Goal: Use online tool/utility: Utilize a website feature to perform a specific function

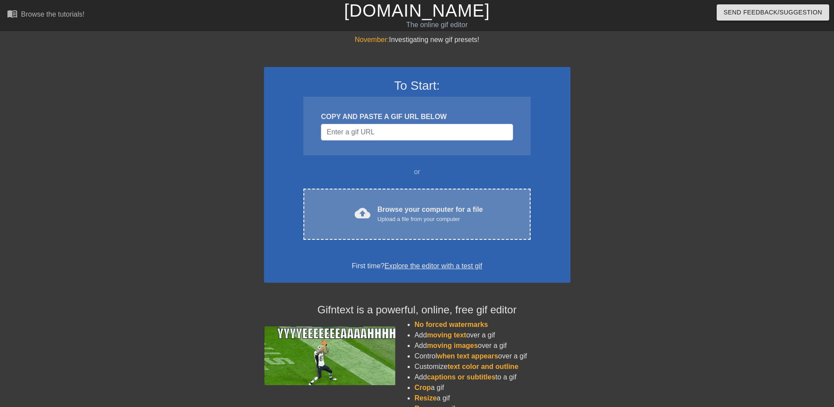
click at [418, 209] on div "Browse your computer for a file Upload a file from your computer" at bounding box center [429, 213] width 105 height 19
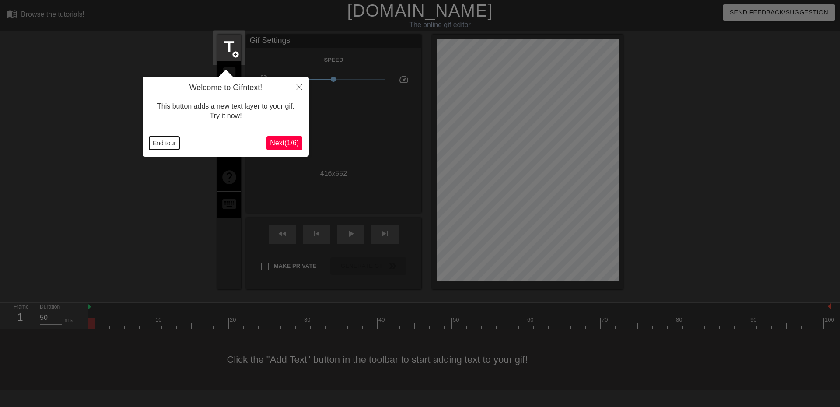
click at [160, 140] on button "End tour" at bounding box center [164, 143] width 30 height 13
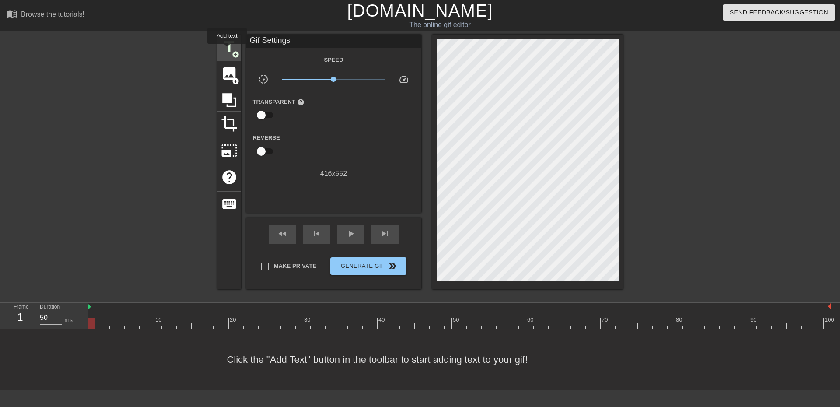
click at [227, 50] on span "title" at bounding box center [229, 47] width 17 height 17
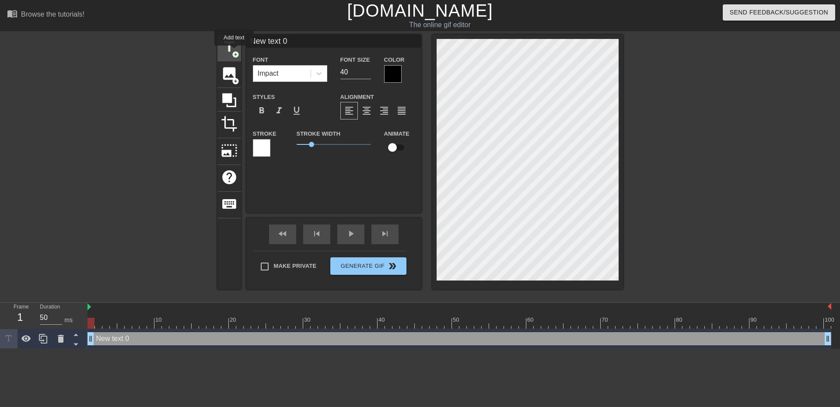
click at [234, 52] on span "add_circle" at bounding box center [235, 54] width 7 height 7
type input "New text 1"
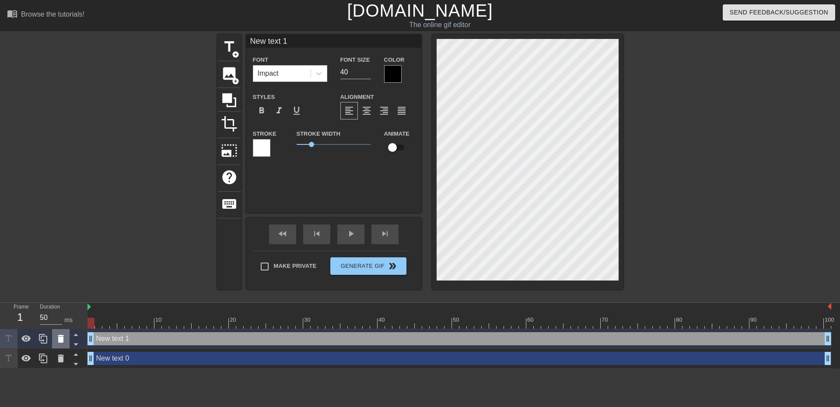
click at [60, 337] on icon at bounding box center [61, 339] width 6 height 8
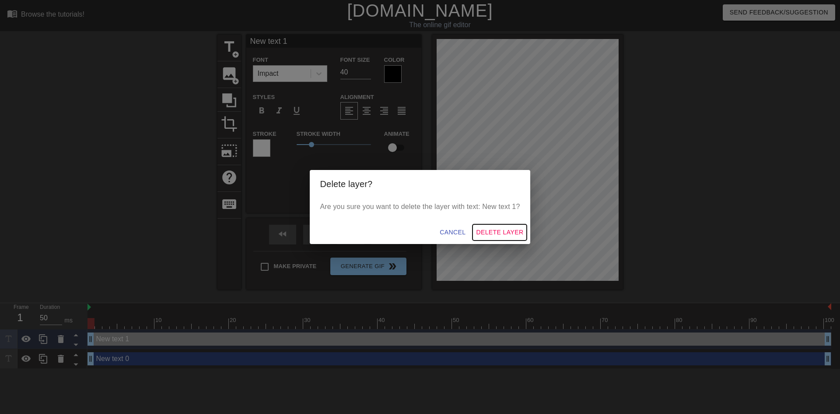
click at [482, 233] on span "Delete Layer" at bounding box center [499, 232] width 47 height 11
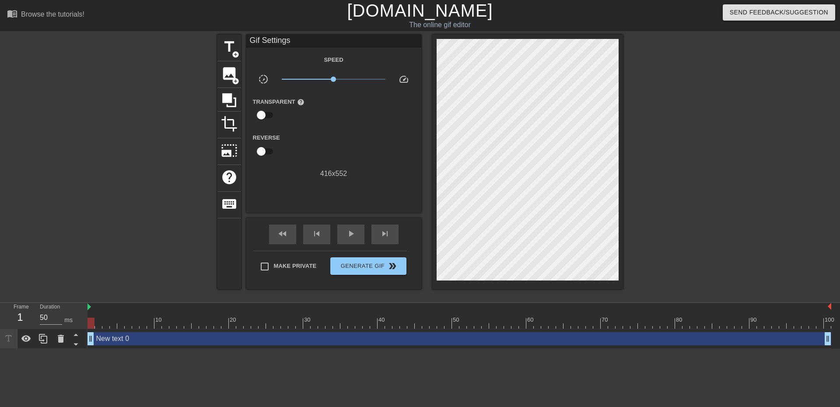
click at [140, 339] on div "New text 0 drag_handle drag_handle" at bounding box center [460, 338] width 744 height 13
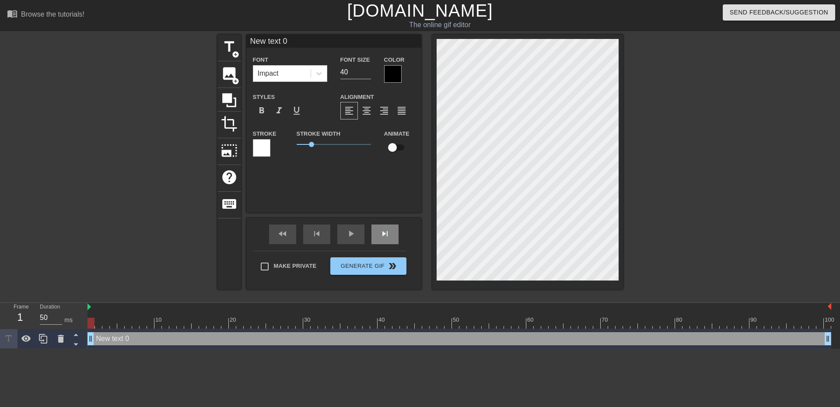
scroll to position [1, 1]
type input "S"
type textarea "S"
type input "Sh"
type textarea "Sh"
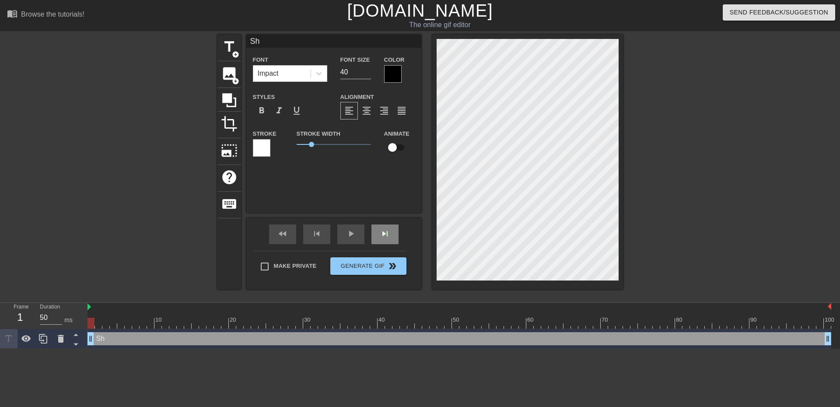
type input "Sho"
type textarea "Sho"
type input "Shor"
type textarea "Shor"
type input "Short"
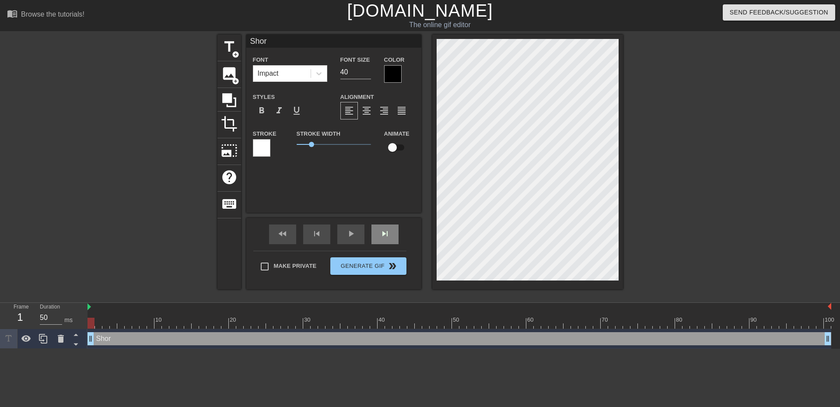
type textarea "Short"
type input "Short"
type textarea "Short"
type input "Short K"
type textarea "Short K"
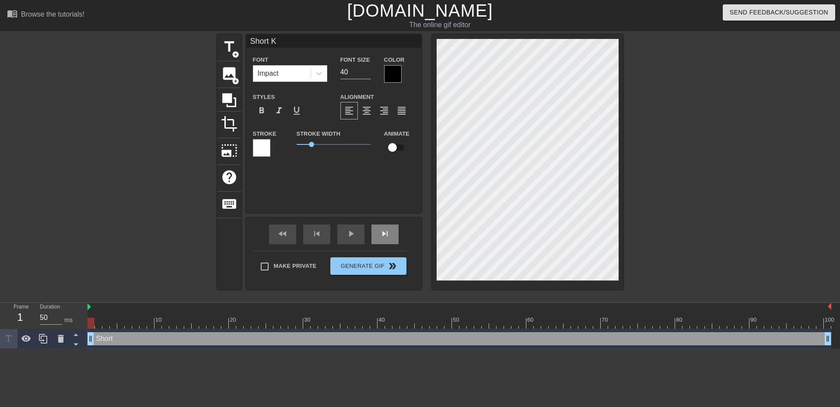
type input "Short Ki"
type textarea "Short Ki"
type input "Short Kin"
type textarea "Short Kin"
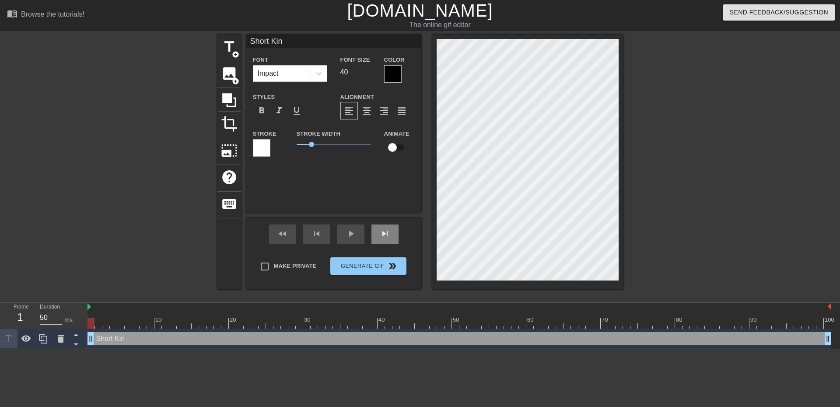
type input "Short King"
type textarea "Short King"
click at [320, 68] on div at bounding box center [319, 74] width 16 height 16
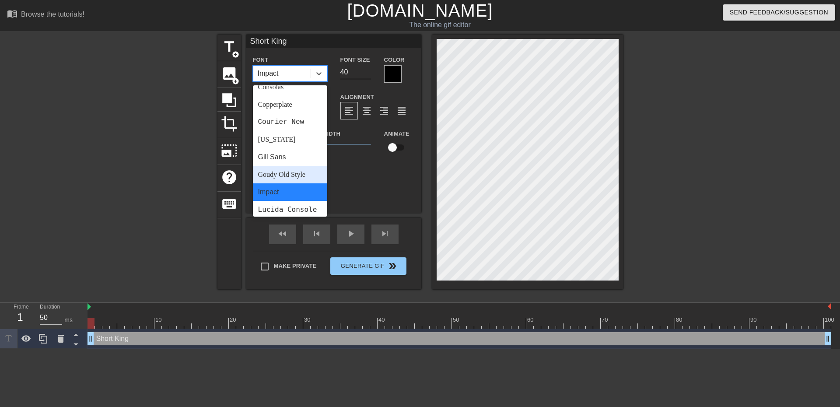
scroll to position [313, 0]
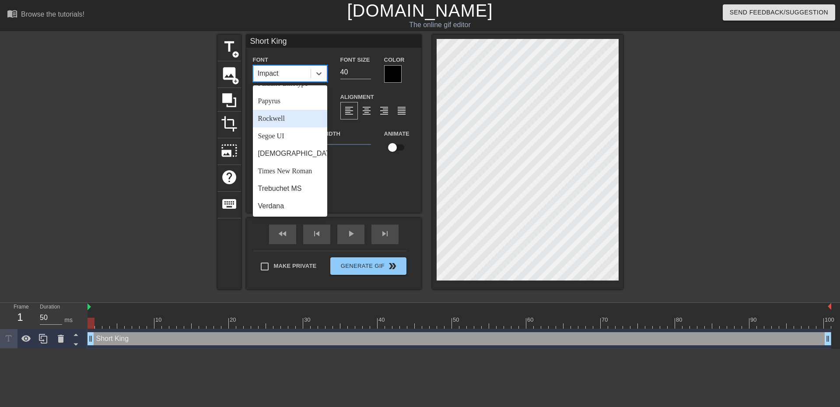
click at [295, 121] on div "Rockwell" at bounding box center [290, 119] width 74 height 18
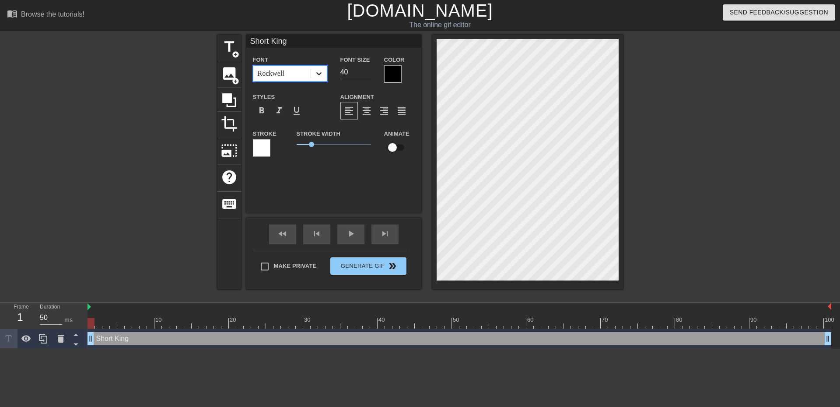
click at [323, 75] on icon at bounding box center [319, 73] width 9 height 9
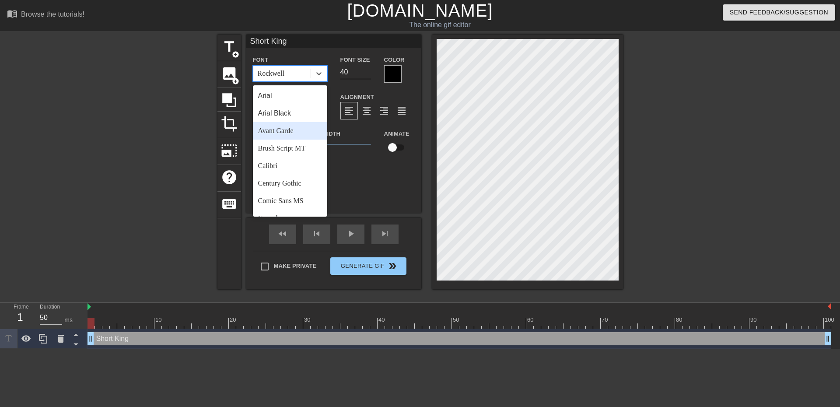
click at [290, 130] on div "Avant Garde" at bounding box center [290, 131] width 74 height 18
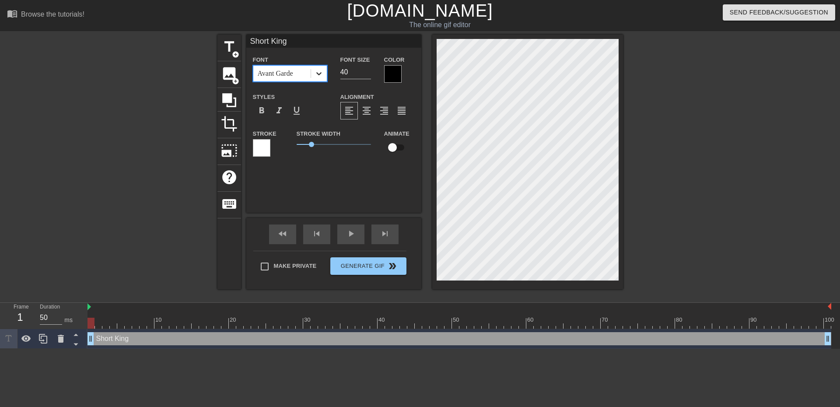
click at [322, 74] on icon at bounding box center [319, 73] width 9 height 9
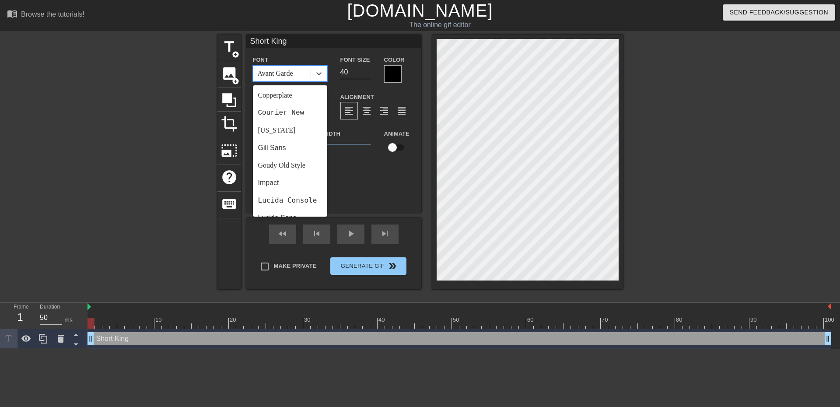
scroll to position [263, 0]
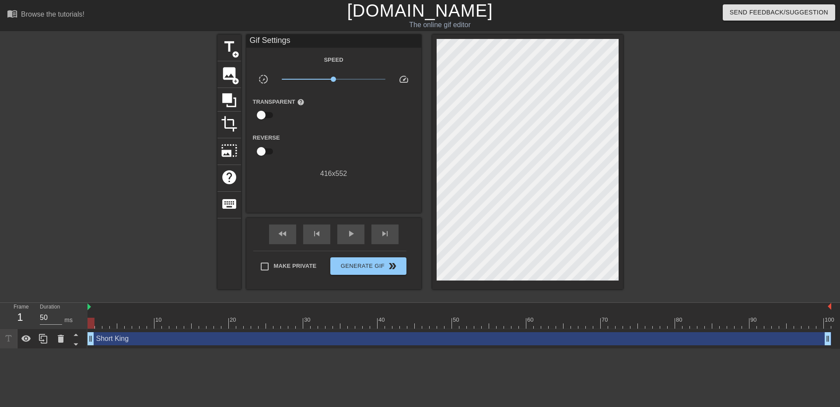
click at [696, 168] on div at bounding box center [699, 166] width 131 height 263
